Goal: Navigation & Orientation: Find specific page/section

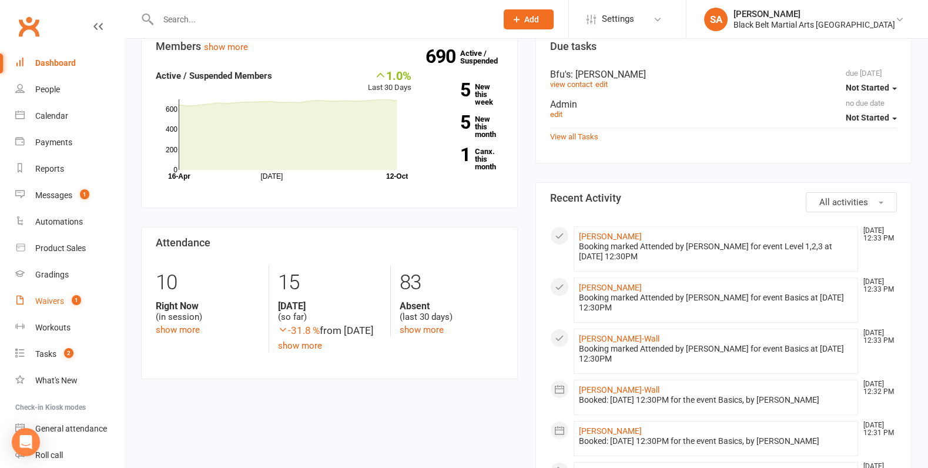
click at [52, 312] on link "Waivers 1" at bounding box center [69, 301] width 109 height 26
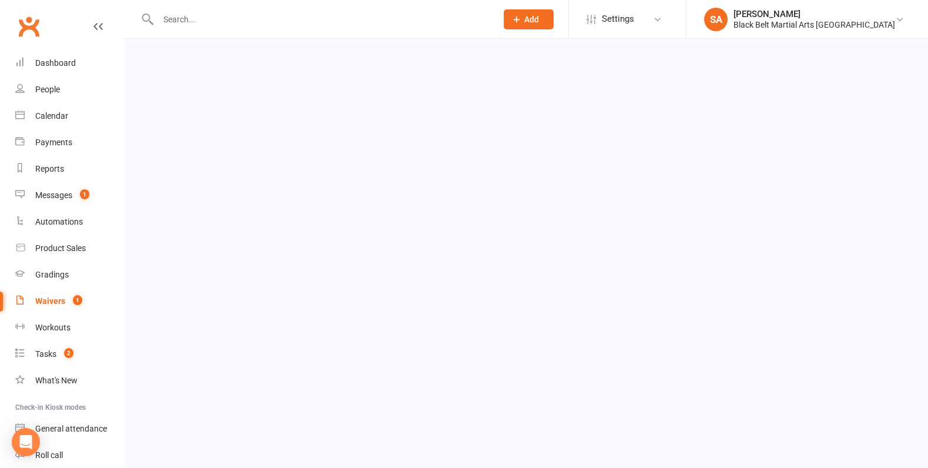
select select "100"
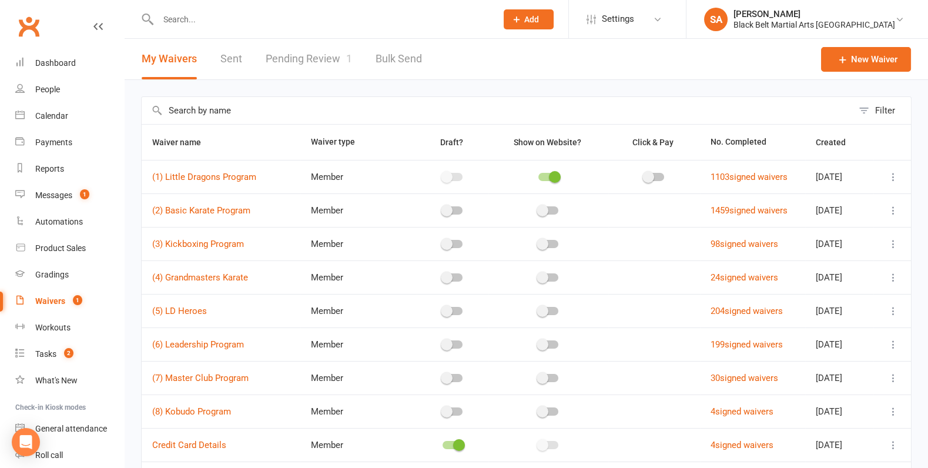
click at [323, 51] on link "Pending Review 1" at bounding box center [309, 59] width 86 height 41
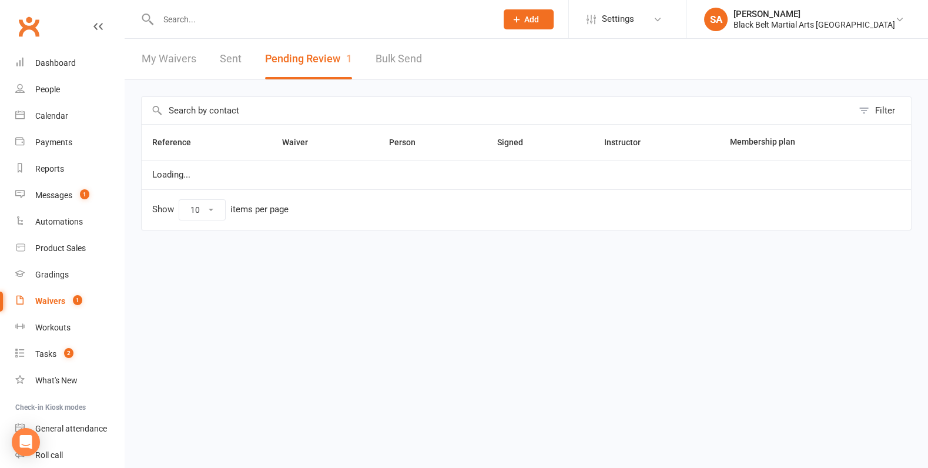
select select "50"
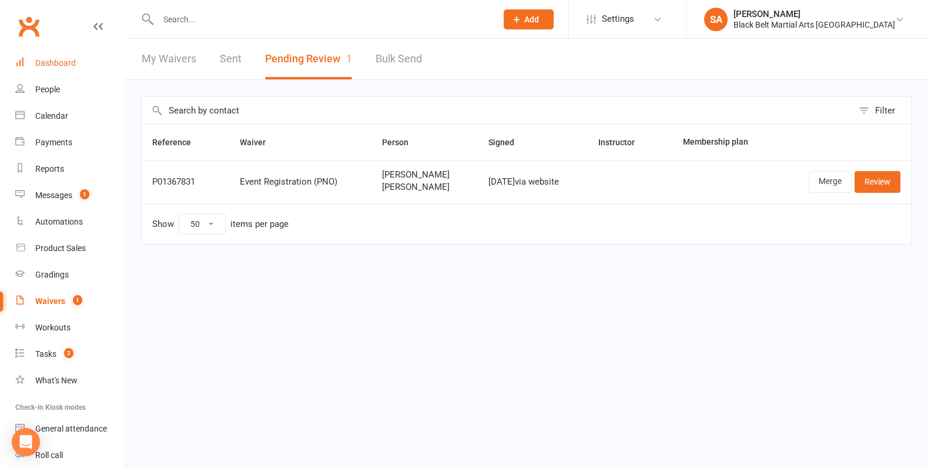
click at [62, 61] on div "Dashboard" at bounding box center [55, 62] width 41 height 9
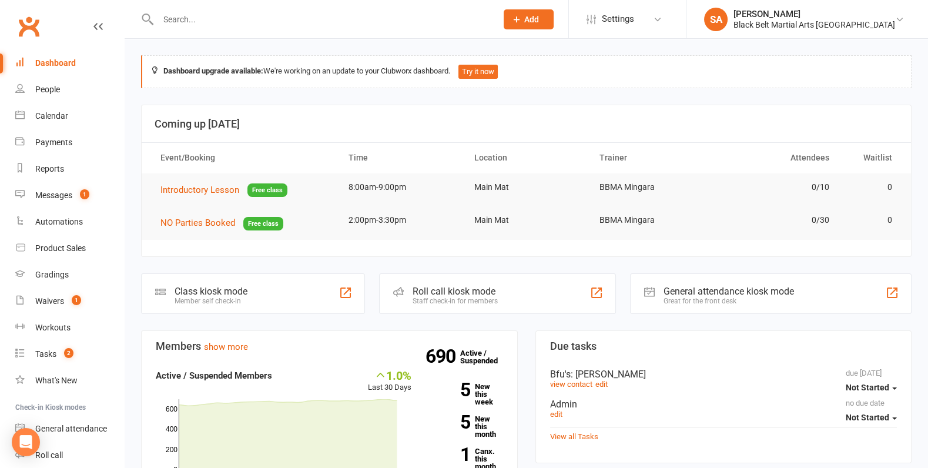
click at [72, 62] on div "Dashboard" at bounding box center [55, 62] width 41 height 9
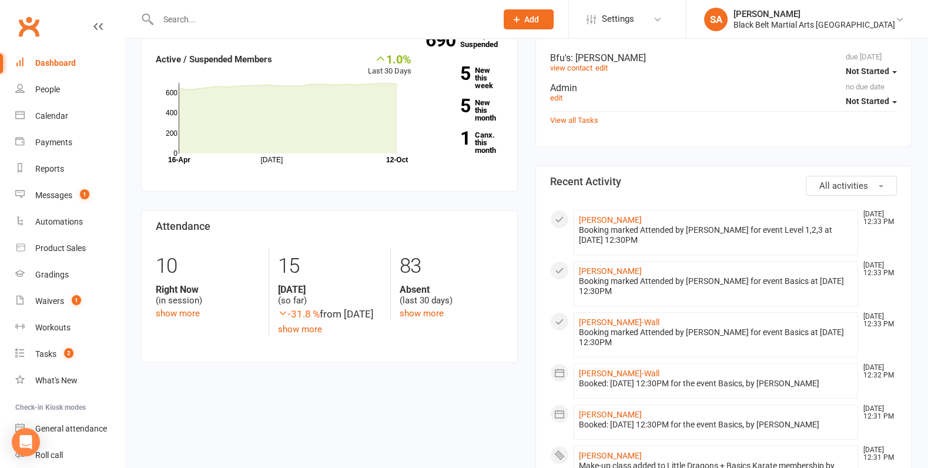
scroll to position [396, 0]
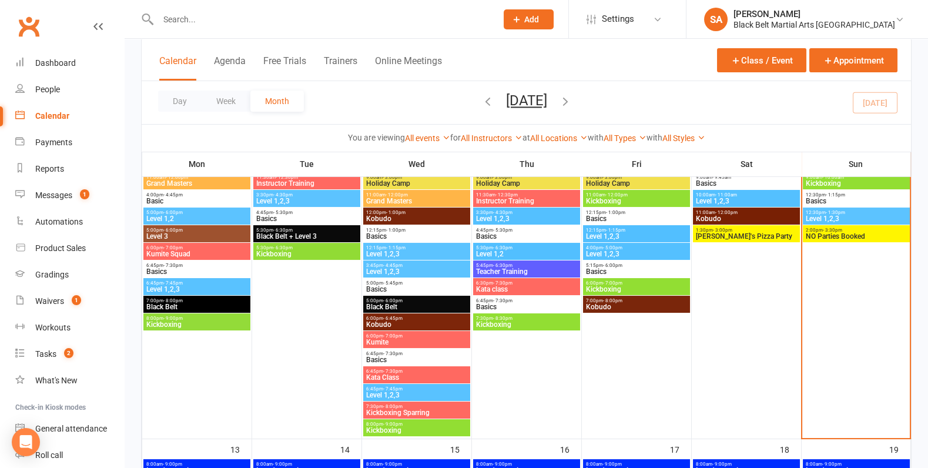
scroll to position [156, 0]
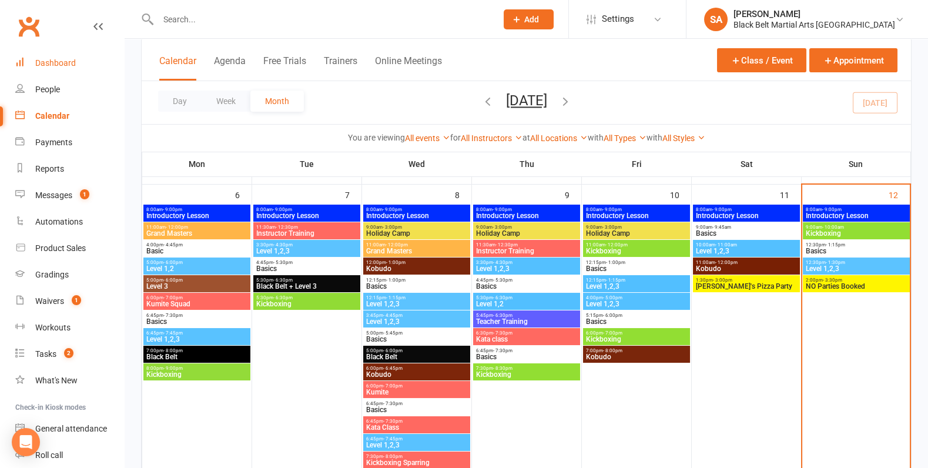
click at [51, 55] on link "Dashboard" at bounding box center [69, 63] width 109 height 26
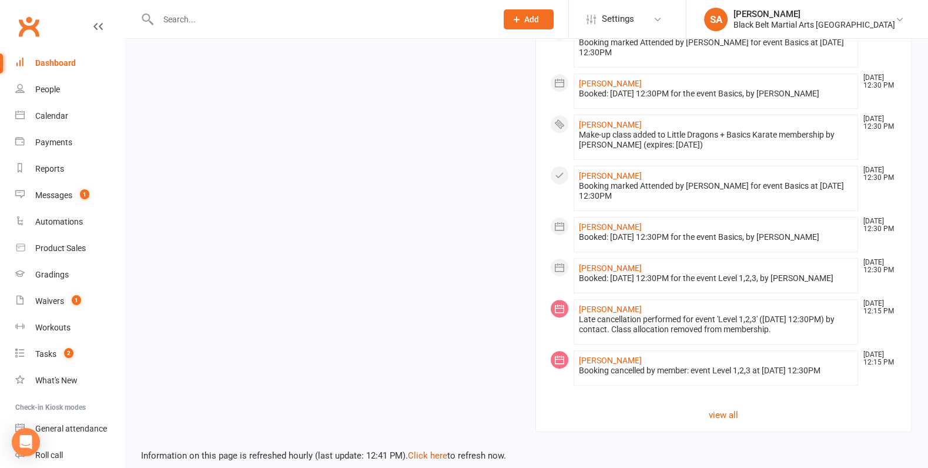
scroll to position [1085, 0]
click at [728, 424] on link "view all" at bounding box center [723, 417] width 347 height 14
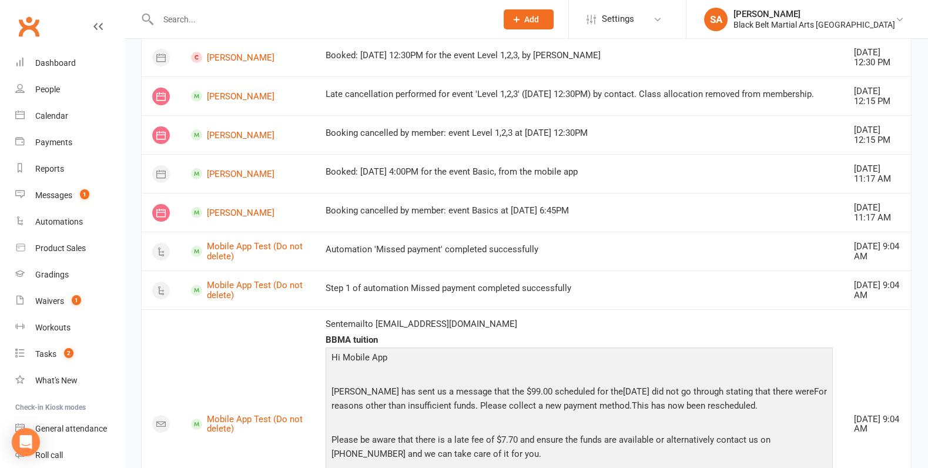
scroll to position [897, 0]
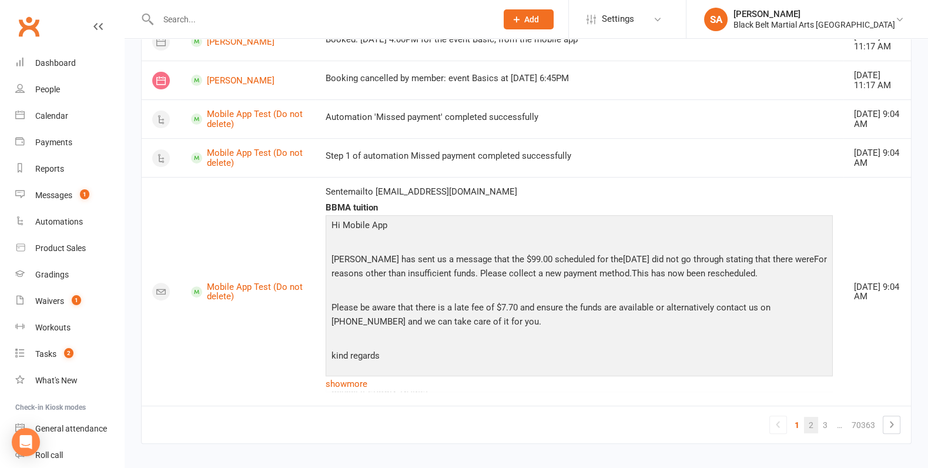
click at [806, 417] on link "2" at bounding box center [811, 425] width 14 height 16
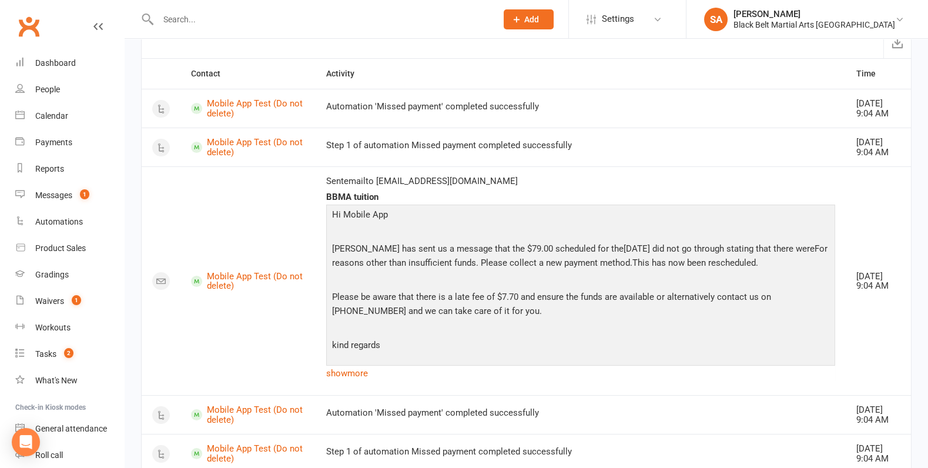
scroll to position [51, 0]
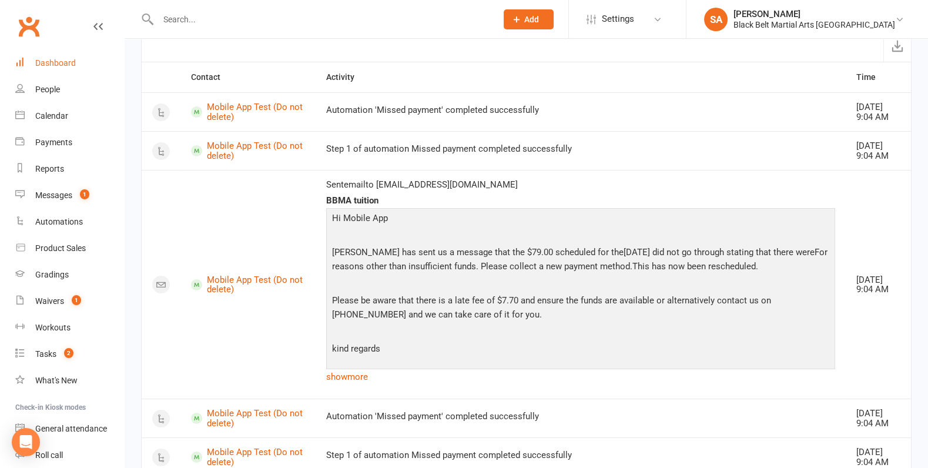
click at [72, 71] on link "Dashboard" at bounding box center [69, 63] width 109 height 26
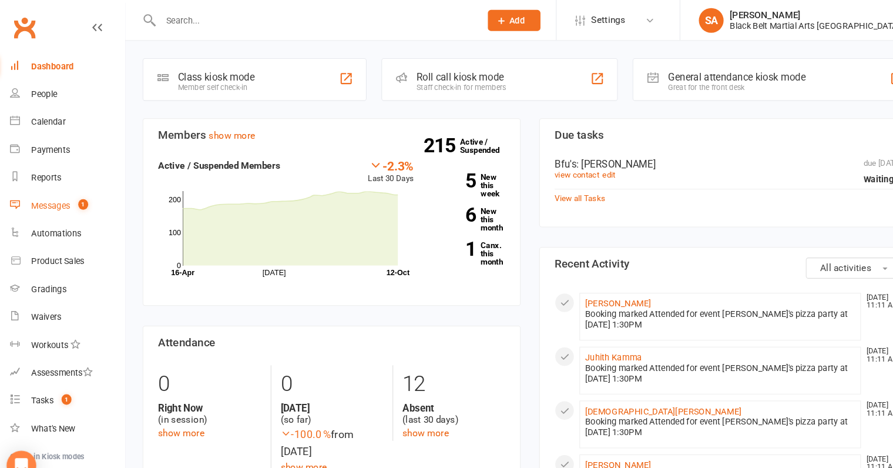
click at [64, 195] on div "Messages" at bounding box center [53, 194] width 37 height 9
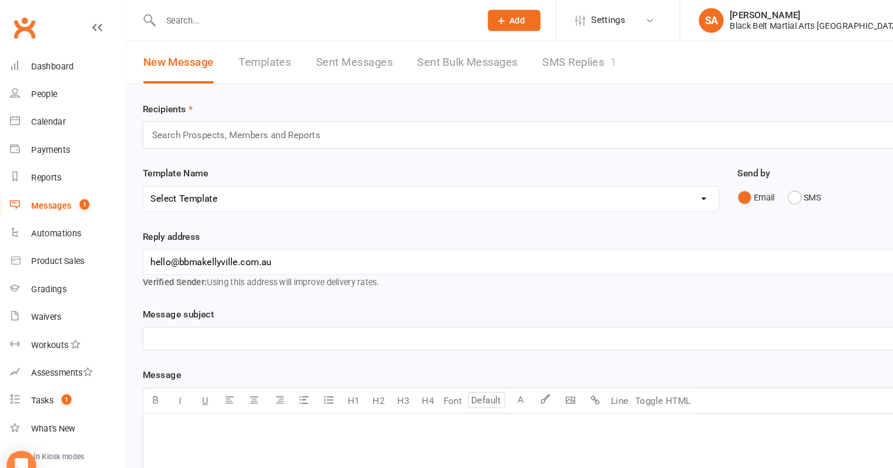
click at [572, 63] on link "SMS Replies 1" at bounding box center [556, 59] width 71 height 41
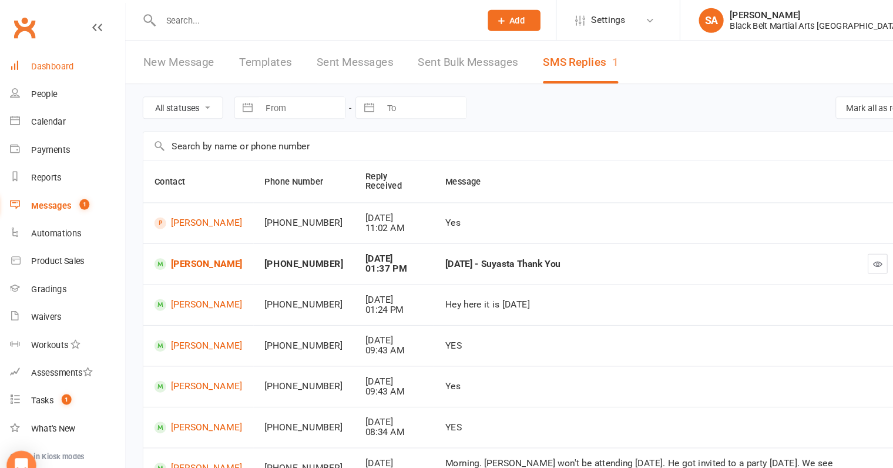
click at [66, 62] on div "Dashboard" at bounding box center [55, 62] width 41 height 9
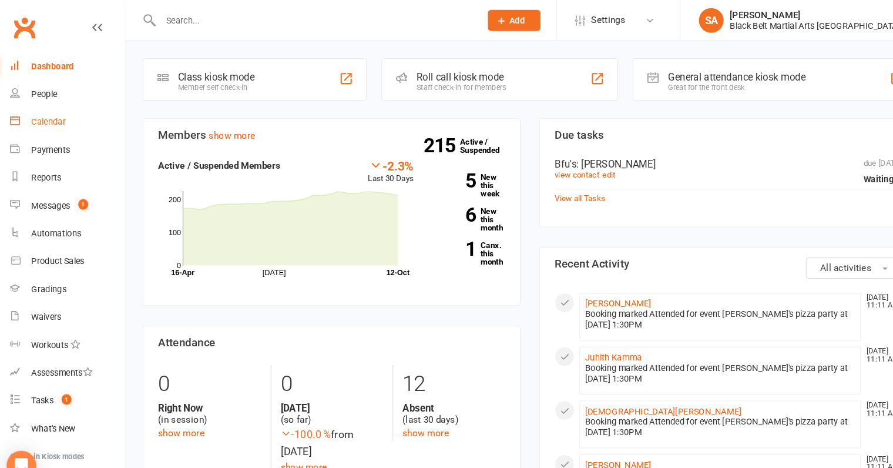
click at [52, 127] on link "Calendar" at bounding box center [69, 116] width 109 height 26
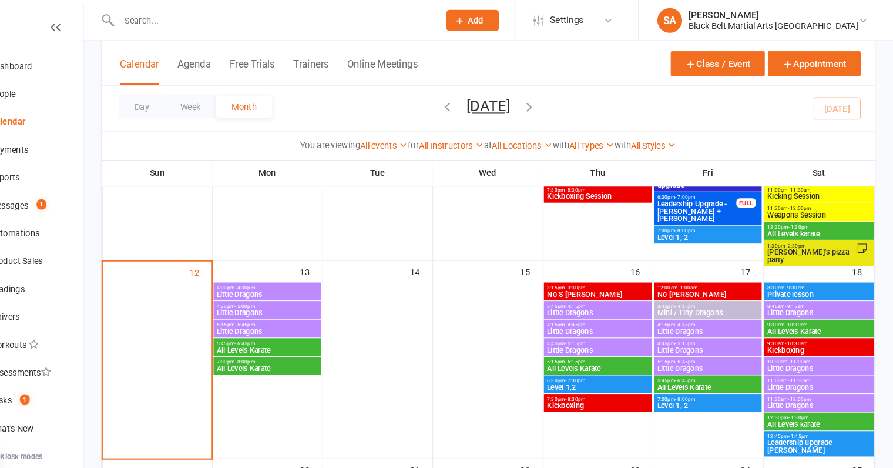
scroll to position [256, 0]
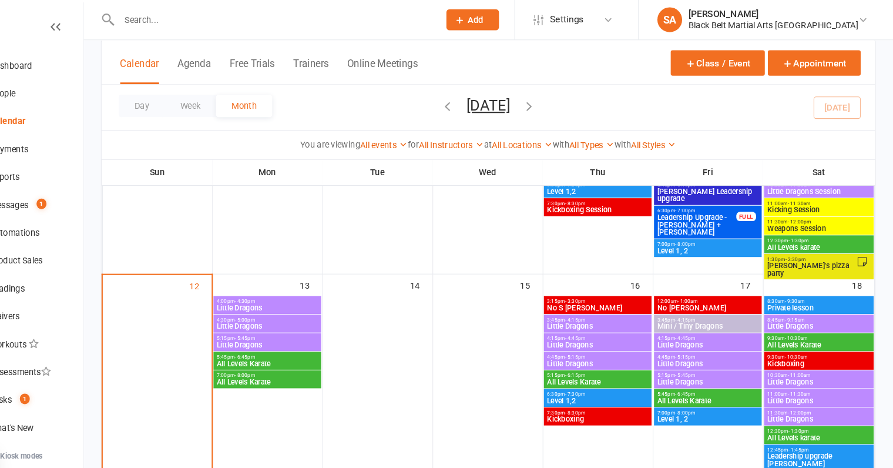
click at [800, 253] on span "Aarush's pizza party" at bounding box center [815, 256] width 85 height 14
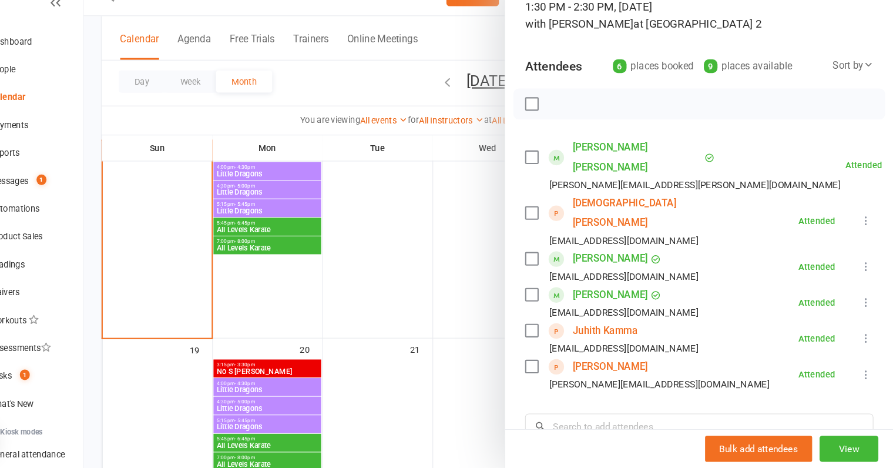
scroll to position [66, 0]
click at [451, 300] on div at bounding box center [509, 234] width 768 height 468
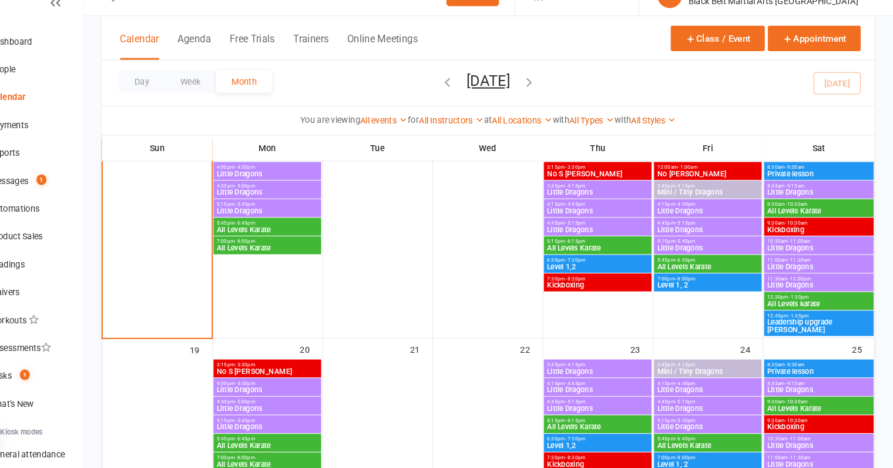
scroll to position [360, 0]
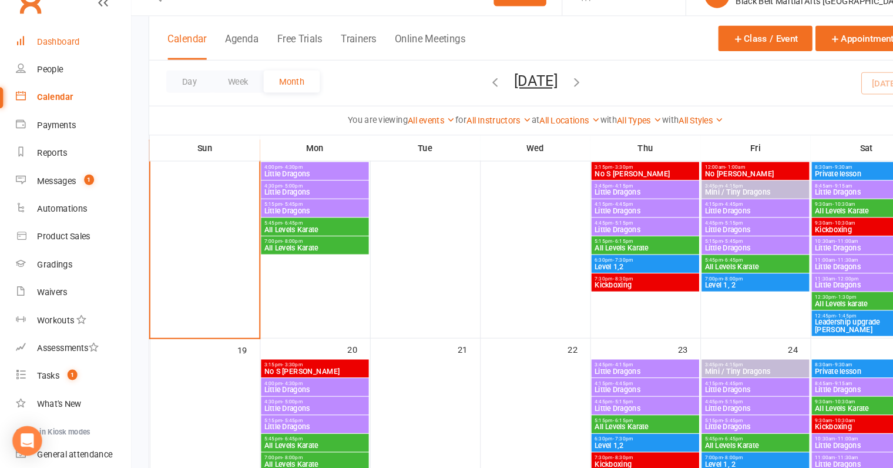
click at [52, 62] on div "Dashboard" at bounding box center [55, 62] width 41 height 9
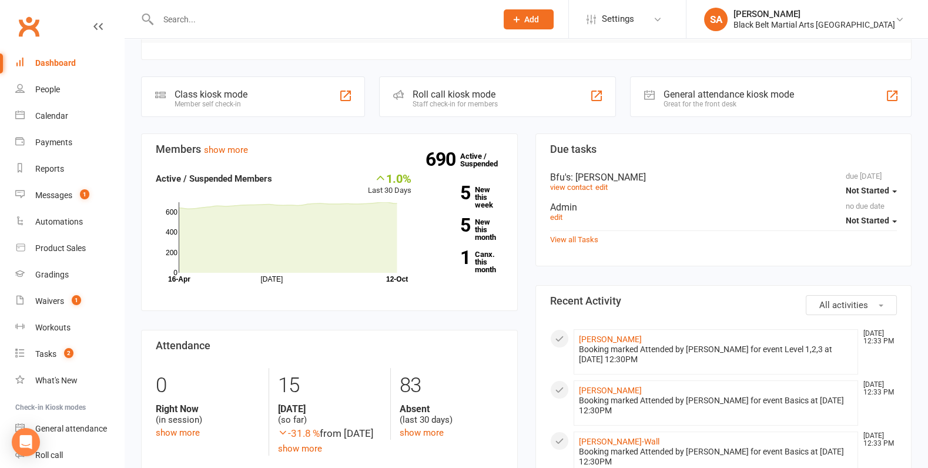
scroll to position [123, 0]
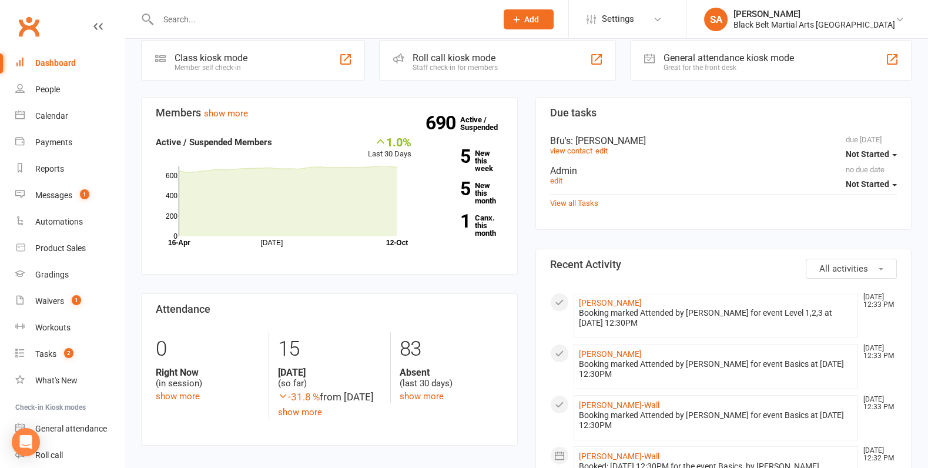
scroll to position [166, 0]
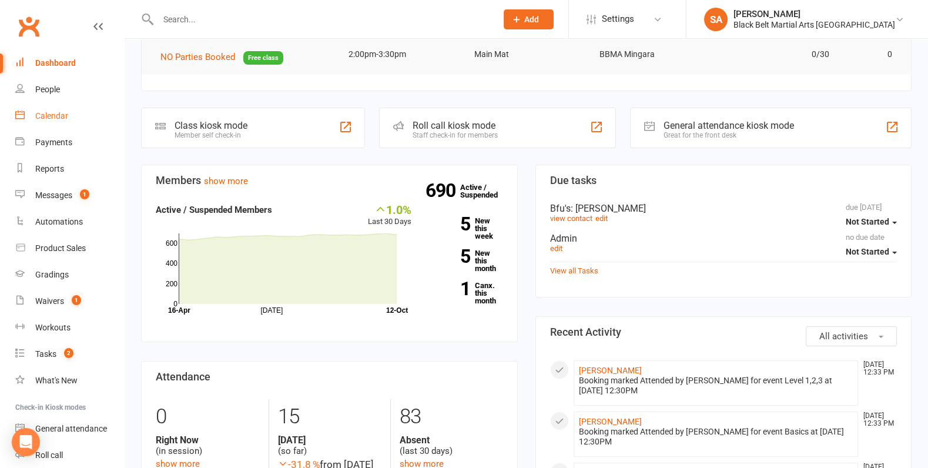
click at [46, 113] on div "Calendar" at bounding box center [51, 115] width 33 height 9
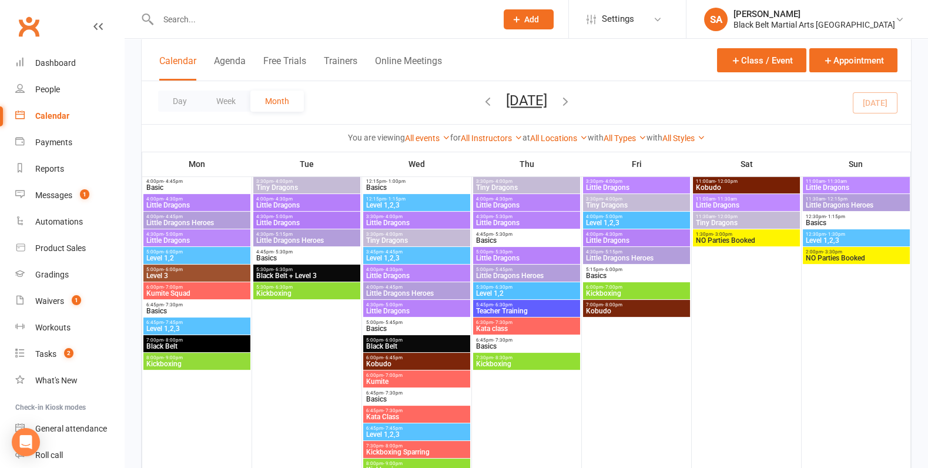
scroll to position [600, 0]
